Goal: Navigation & Orientation: Understand site structure

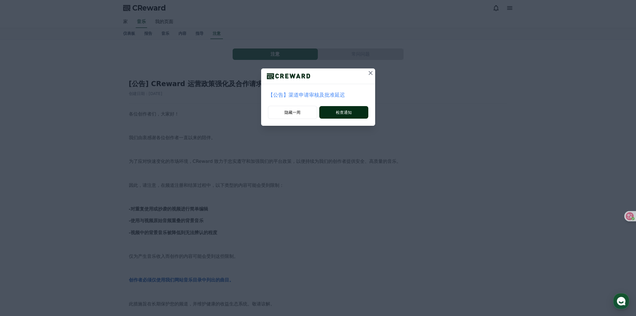
click at [348, 112] on font "检查通知" at bounding box center [344, 112] width 16 height 5
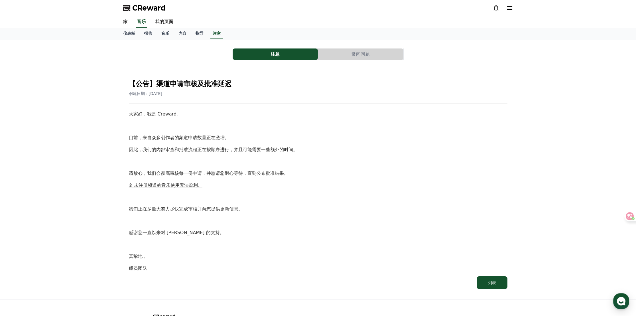
click at [347, 52] on button "常问问题" at bounding box center [360, 53] width 85 height 11
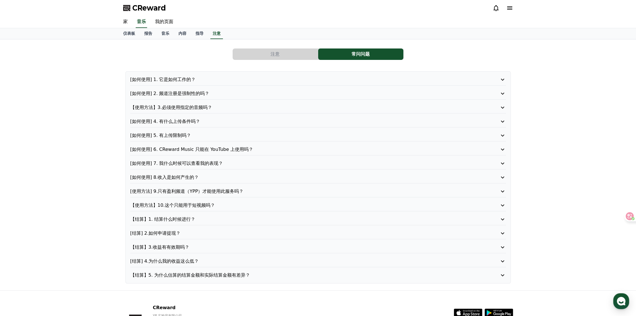
click at [285, 56] on button "注意" at bounding box center [275, 53] width 85 height 11
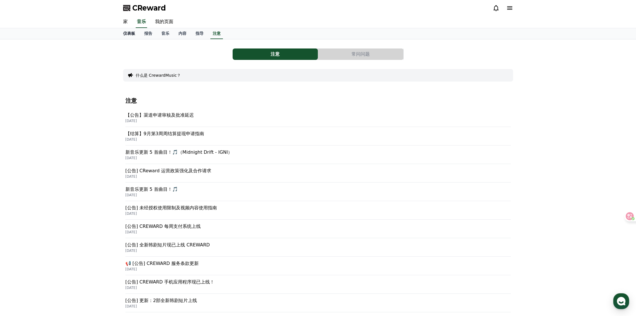
click at [134, 34] on font "仪表板" at bounding box center [129, 33] width 12 height 5
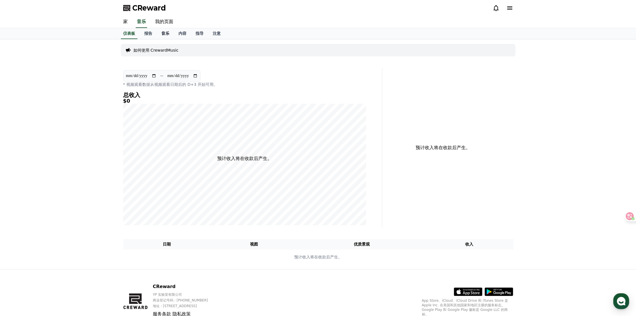
click at [162, 33] on font "音乐" at bounding box center [165, 33] width 8 height 5
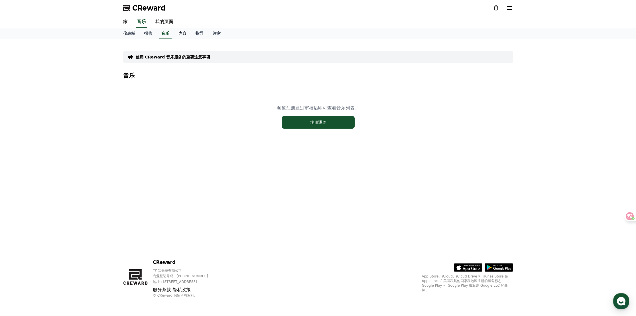
click at [177, 34] on link "内容" at bounding box center [182, 33] width 17 height 11
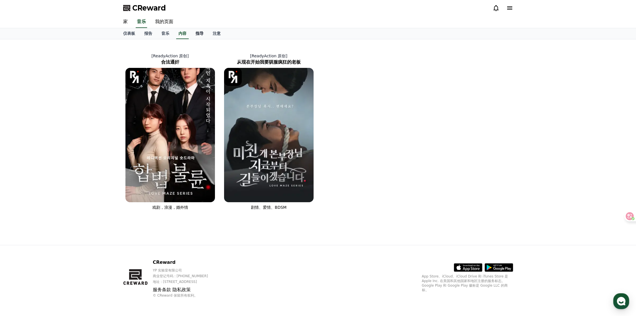
click at [198, 34] on font "指导" at bounding box center [200, 33] width 8 height 5
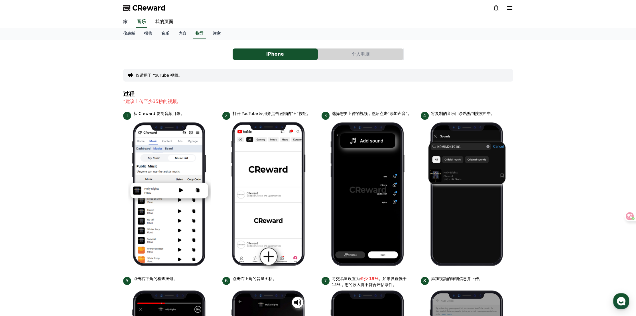
click at [128, 23] on link "家" at bounding box center [126, 22] width 14 height 12
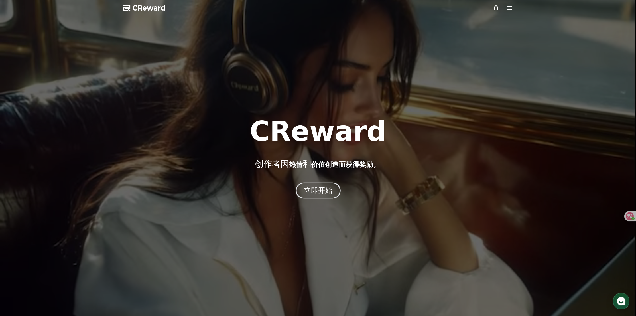
click at [310, 183] on div "立即开始" at bounding box center [318, 190] width 636 height 15
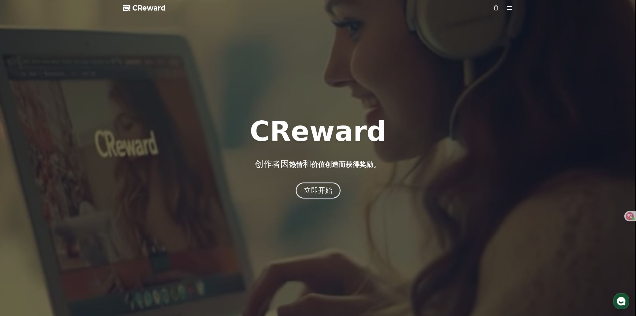
click at [311, 188] on font "立即开始" at bounding box center [318, 190] width 29 height 8
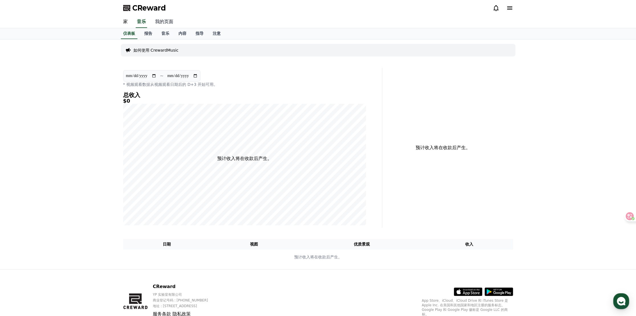
click at [164, 23] on font "我的页面" at bounding box center [164, 21] width 18 height 5
select select "**********"
